Goal: Task Accomplishment & Management: Manage account settings

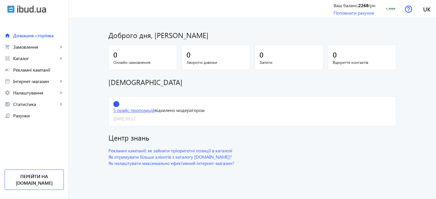
click at [126, 108] on link "5 прайс-пропозицій" at bounding box center [133, 110] width 41 height 6
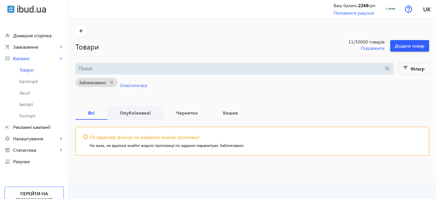
click at [134, 113] on b "Опубліковані" at bounding box center [135, 112] width 42 height 5
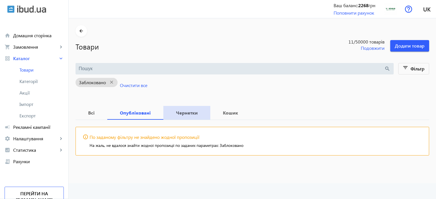
click at [183, 112] on b "Чернетки" at bounding box center [186, 112] width 33 height 5
click at [219, 113] on b "Кошик" at bounding box center [230, 112] width 27 height 5
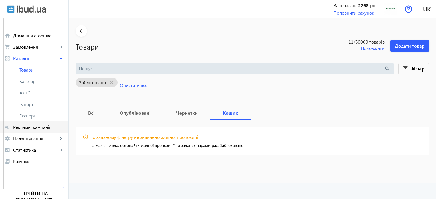
click at [35, 125] on span "Рекламні кампанії" at bounding box center [38, 127] width 51 height 6
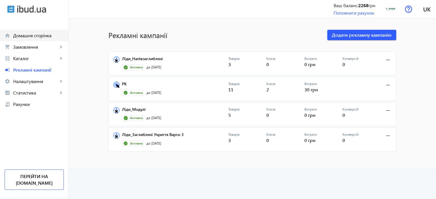
click at [17, 36] on span "Домашня сторінка" at bounding box center [38, 36] width 51 height 6
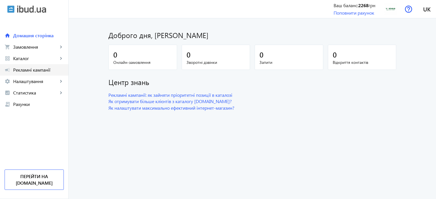
click at [18, 70] on span "Рекламні кампанії" at bounding box center [38, 70] width 51 height 6
